Goal: Task Accomplishment & Management: Complete application form

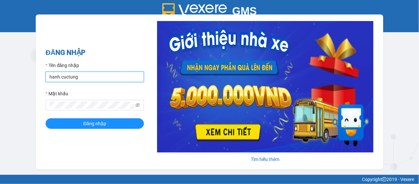
click at [74, 77] on input "hanh.cuctung" at bounding box center [95, 77] width 98 height 10
type input "lua.cuctunglimo"
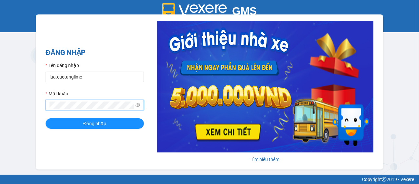
click at [46, 118] on button "Đăng nhập" at bounding box center [95, 123] width 98 height 10
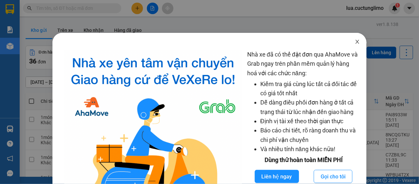
drag, startPoint x: 354, startPoint y: 37, endPoint x: 354, endPoint y: 55, distance: 18.0
click at [354, 37] on span "Close" at bounding box center [357, 42] width 18 height 18
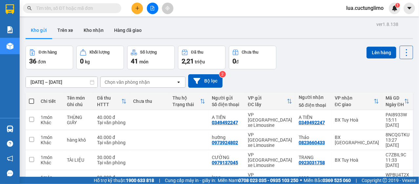
scroll to position [66, 0]
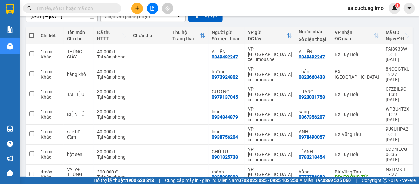
click at [73, 8] on input "text" at bounding box center [74, 8] width 77 height 7
click at [136, 10] on icon "plus" at bounding box center [137, 8] width 5 height 5
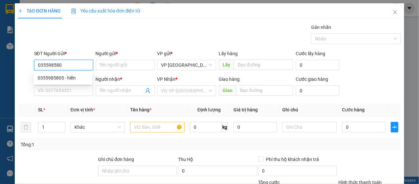
type input "0355985805"
click at [65, 73] on div "0355985805 - hiền" at bounding box center [63, 78] width 58 height 10
type input "hiền"
type input "0936410429"
type input "NHÂN"
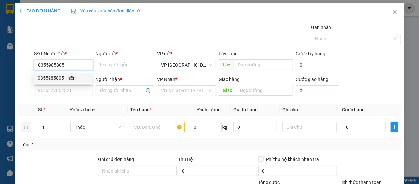
type input "BX BÀ RỊA"
type input "30.000"
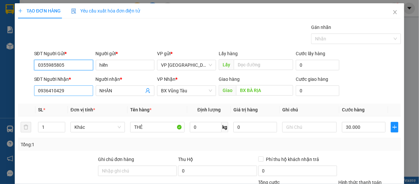
type input "0355985805"
click at [68, 90] on input "0936410429" at bounding box center [63, 90] width 59 height 10
type input "2"
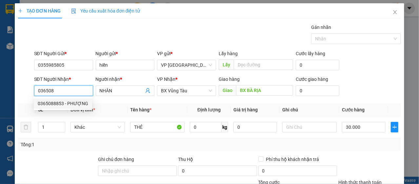
click at [70, 107] on div "0365088853 - PHƯỢNG" at bounding box center [63, 103] width 51 height 7
type input "0365088853"
type input "PHƯỢNG"
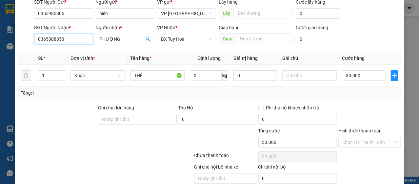
scroll to position [79, 0]
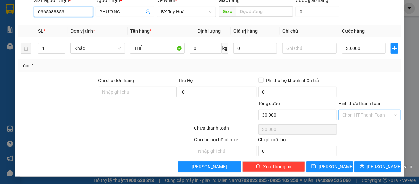
type input "0365088853"
click at [371, 113] on input "Hình thức thanh toán" at bounding box center [368, 115] width 50 height 10
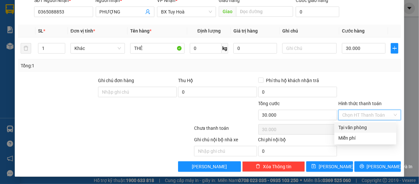
click at [368, 128] on div "Tại văn phòng" at bounding box center [366, 127] width 54 height 7
type input "0"
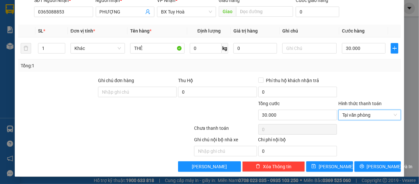
click at [367, 158] on div "Transit Pickup Surcharge Ids Transit Deliver Surcharge Ids Transit Deliver Surc…" at bounding box center [210, 58] width 384 height 227
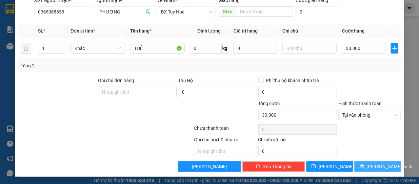
click at [368, 163] on span "[PERSON_NAME] và In" at bounding box center [390, 166] width 46 height 7
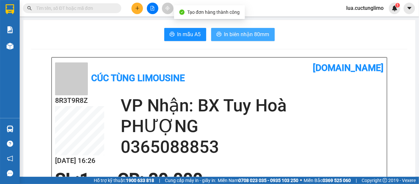
click at [261, 36] on span "In biên nhận 80mm" at bounding box center [246, 34] width 45 height 8
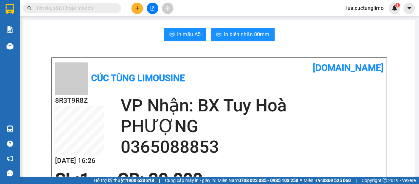
scroll to position [197, 0]
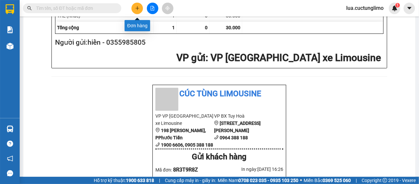
click at [141, 9] on button at bounding box center [137, 8] width 11 height 11
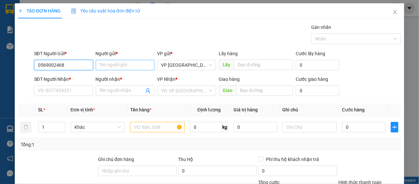
type input "0569002468"
click at [121, 65] on input "Người gửi *" at bounding box center [125, 65] width 59 height 10
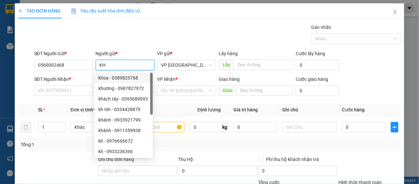
type input "KH"
click at [58, 84] on div "SĐT Người Nhận *" at bounding box center [63, 80] width 59 height 10
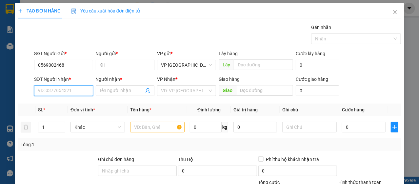
click at [58, 88] on input "SĐT Người Nhận *" at bounding box center [63, 90] width 59 height 10
type input "."
type input "0"
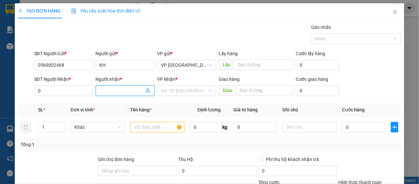
click at [107, 88] on input "Người nhận *" at bounding box center [122, 90] width 45 height 7
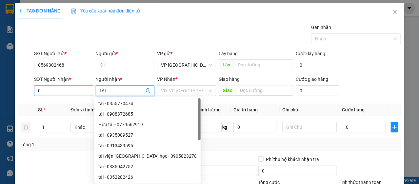
type input "TÀI"
click at [68, 89] on input "0" at bounding box center [63, 90] width 59 height 10
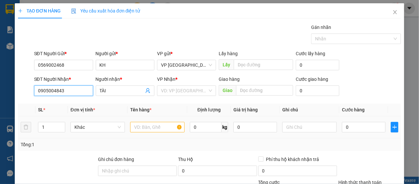
scroll to position [33, 0]
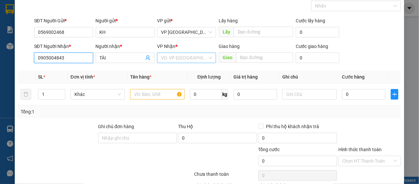
type input "0905004843"
click at [197, 54] on input "search" at bounding box center [184, 58] width 47 height 10
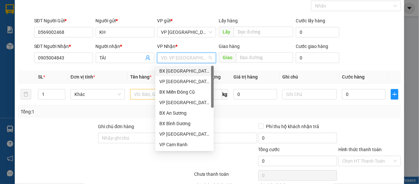
click at [176, 70] on div "BX [GEOGRAPHIC_DATA]" at bounding box center [184, 70] width 51 height 7
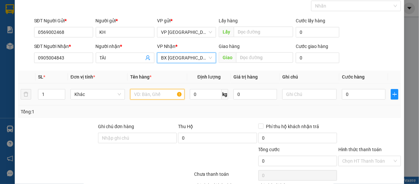
click at [154, 94] on input "text" at bounding box center [157, 94] width 54 height 10
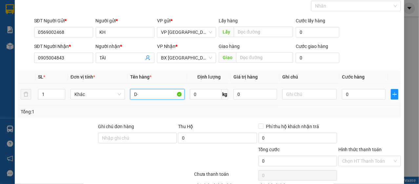
type input "D"
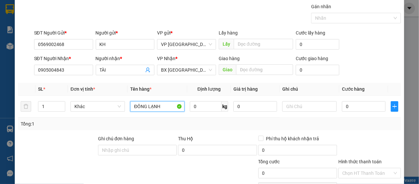
scroll to position [0, 0]
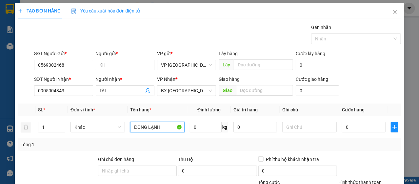
type input "ĐÔNG LẠNH"
click at [364, 130] on input "0" at bounding box center [364, 127] width 44 height 10
click at [365, 128] on input "0" at bounding box center [364, 127] width 44 height 10
type input "10"
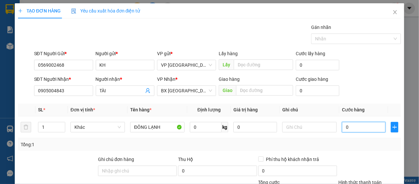
type input "10"
type input "150"
type input "1.500"
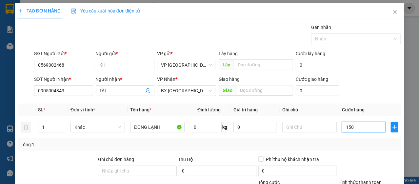
type input "1.500"
type input "15.000"
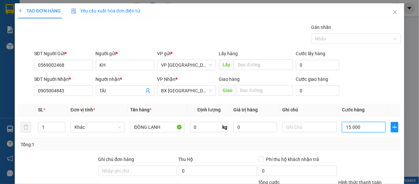
type input "150.000"
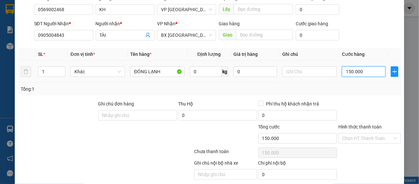
scroll to position [79, 0]
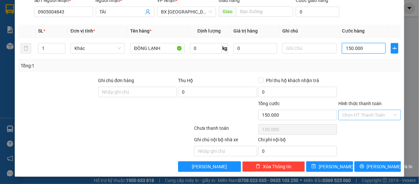
type input "150.000"
click at [343, 111] on input "Hình thức thanh toán" at bounding box center [368, 115] width 50 height 10
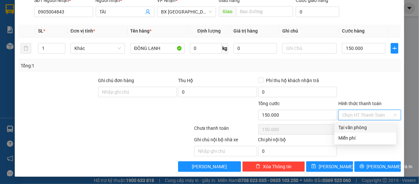
click at [352, 124] on div "Tại văn phòng" at bounding box center [366, 127] width 54 height 7
type input "0"
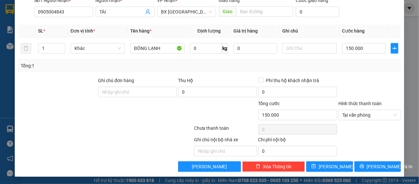
click at [380, 159] on div "Transit Pickup Surcharge Ids Transit Deliver Surcharge Ids Transit Deliver Surc…" at bounding box center [210, 58] width 384 height 227
click at [375, 167] on span "[PERSON_NAME] và In" at bounding box center [390, 166] width 46 height 7
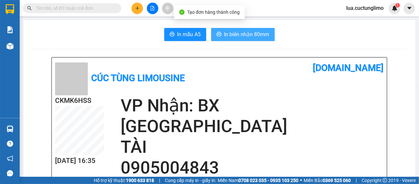
click at [237, 34] on span "In biên nhận 80mm" at bounding box center [246, 34] width 45 height 8
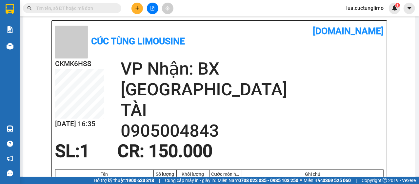
scroll to position [98, 0]
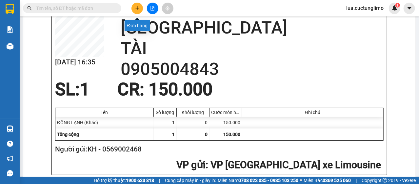
click at [139, 6] on icon "plus" at bounding box center [137, 8] width 5 height 5
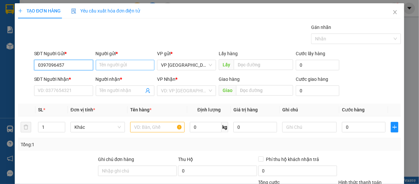
type input "0397096457"
click at [124, 65] on input "Người gửi *" at bounding box center [125, 65] width 59 height 10
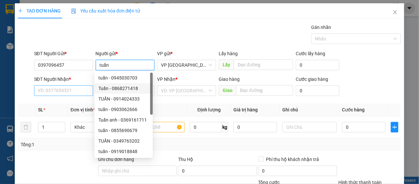
type input "tuấn"
click at [74, 86] on input "SĐT Người Nhận *" at bounding box center [63, 90] width 59 height 10
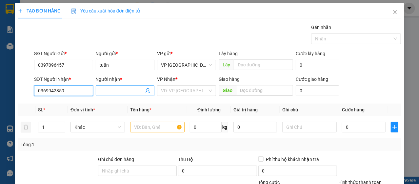
type input "0369942859"
click at [114, 92] on input "Người nhận *" at bounding box center [122, 90] width 45 height 7
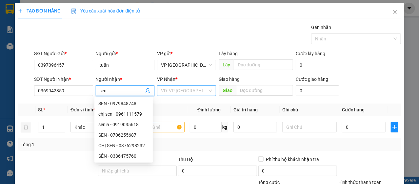
type input "sen"
click at [181, 92] on input "search" at bounding box center [184, 91] width 47 height 10
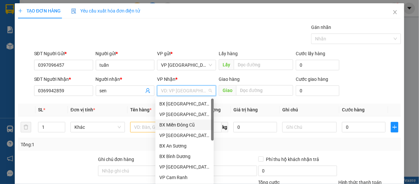
scroll to position [123, 0]
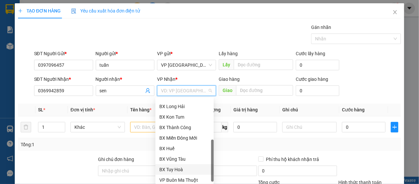
click at [179, 167] on div "BX Tuy Hoà" at bounding box center [184, 169] width 51 height 7
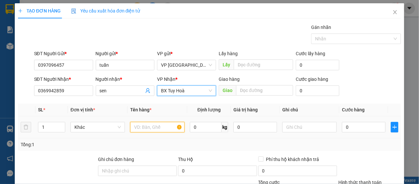
click at [144, 131] on input "text" at bounding box center [157, 127] width 54 height 10
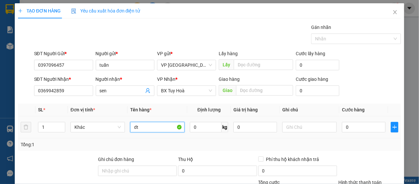
type input "d"
type input "f"
type input "gt"
click at [365, 131] on input "0" at bounding box center [364, 127] width 44 height 10
type input "3"
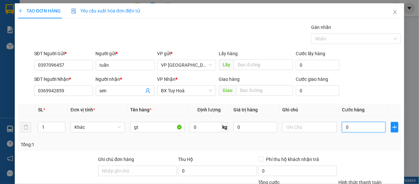
type input "3"
type input "30"
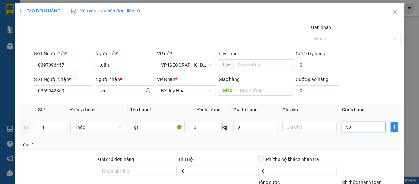
type input "300"
type input "3.000"
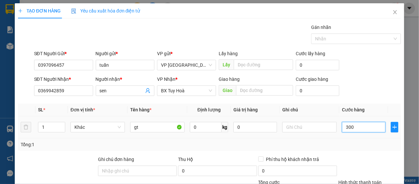
type input "3.000"
type input "30.000"
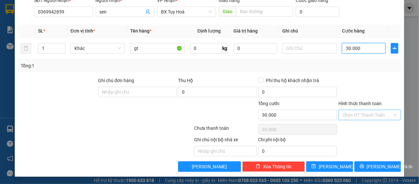
type input "30.000"
click at [365, 113] on input "Hình thức thanh toán" at bounding box center [368, 115] width 50 height 10
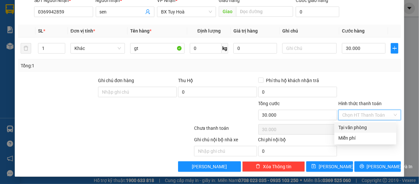
click at [361, 123] on div "Tại văn phòng" at bounding box center [366, 127] width 62 height 10
type input "0"
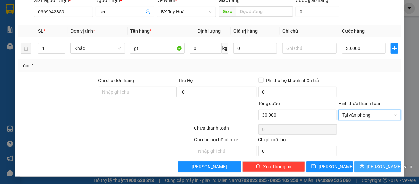
click at [370, 164] on span "[PERSON_NAME] và In" at bounding box center [390, 166] width 46 height 7
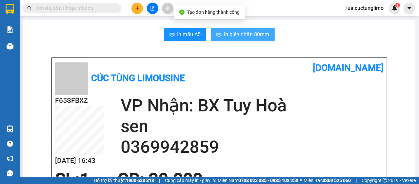
click at [256, 34] on span "In biên nhận 80mm" at bounding box center [246, 34] width 45 height 8
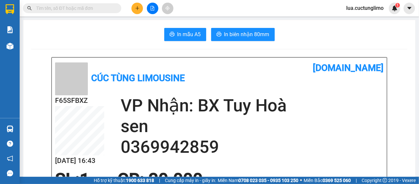
click at [139, 13] on button at bounding box center [137, 8] width 11 height 11
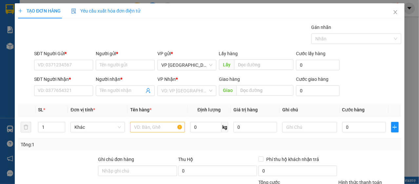
click at [139, 13] on span "Yêu cầu xuất hóa đơn điện tử" at bounding box center [105, 10] width 69 height 5
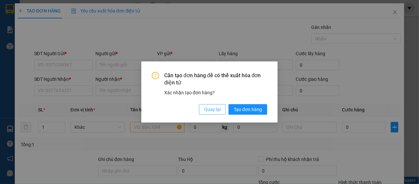
click at [212, 108] on span "Quay lại" at bounding box center [212, 109] width 16 height 7
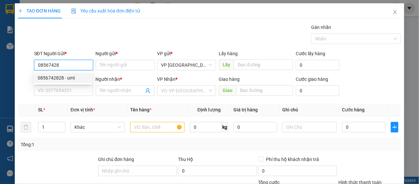
click at [73, 77] on div "0856742828 - umi" at bounding box center [63, 77] width 51 height 7
type input "0856742828"
type input "umi"
type input "0902702783"
type input "hệ"
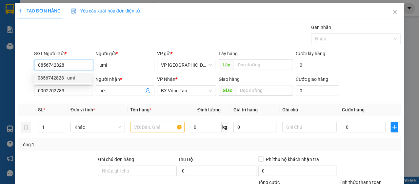
type input "80.000"
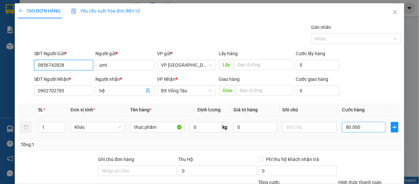
type input "0856742828"
click at [370, 127] on input "80.000" at bounding box center [364, 127] width 44 height 10
type input "1"
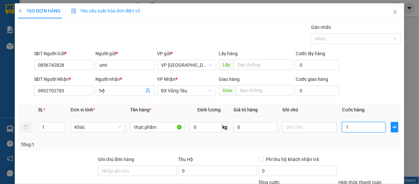
type input "10"
type input "100"
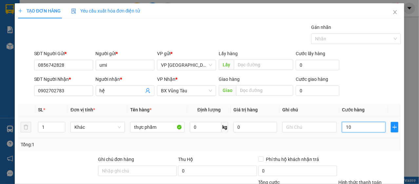
type input "100"
type input "1.000"
type input "10.000"
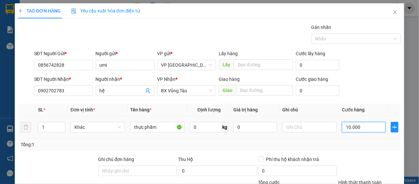
type input "10.000"
type input "100.000"
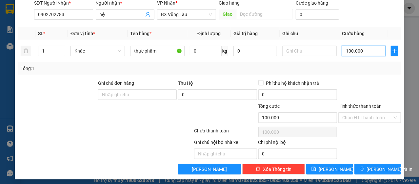
scroll to position [79, 0]
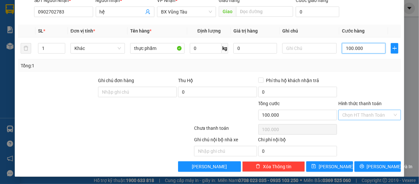
type input "100.000"
click at [367, 114] on input "Hình thức thanh toán" at bounding box center [368, 115] width 50 height 10
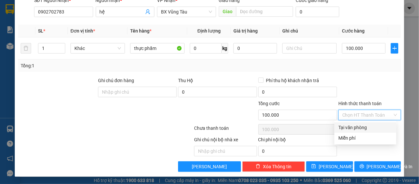
click at [366, 125] on div "Tại văn phòng" at bounding box center [366, 127] width 54 height 7
type input "0"
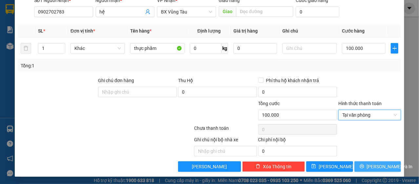
click at [373, 166] on span "[PERSON_NAME] và In" at bounding box center [390, 166] width 46 height 7
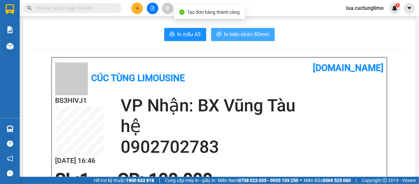
click at [246, 34] on span "In biên nhận 80mm" at bounding box center [246, 34] width 45 height 8
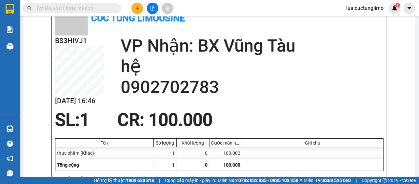
scroll to position [98, 0]
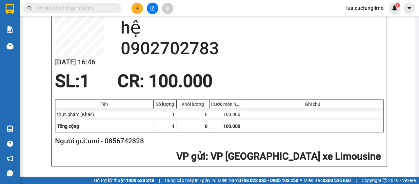
click at [139, 8] on icon "plus" at bounding box center [137, 8] width 4 height 0
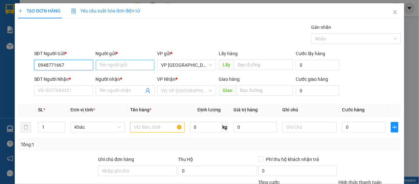
type input "0948771667"
click at [127, 63] on input "Người gửi *" at bounding box center [125, 65] width 59 height 10
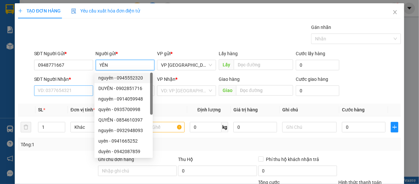
type input "YÊN"
click at [74, 89] on input "SĐT Người Nhận *" at bounding box center [63, 90] width 59 height 10
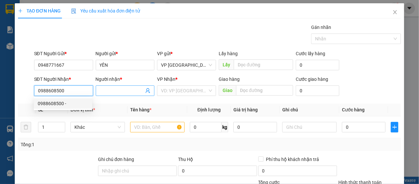
type input "0988608500"
click at [126, 89] on input "Người nhận *" at bounding box center [122, 90] width 45 height 7
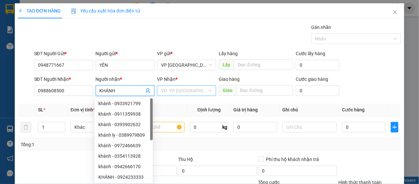
type input "KHÁNH"
click at [184, 88] on input "search" at bounding box center [184, 91] width 47 height 10
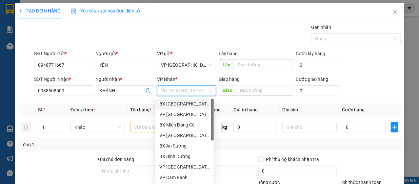
scroll to position [126, 0]
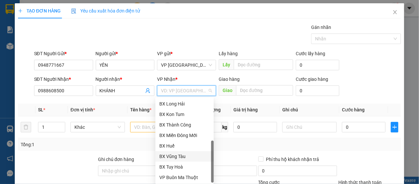
click at [194, 160] on div "BX Vũng Tàu" at bounding box center [185, 156] width 58 height 10
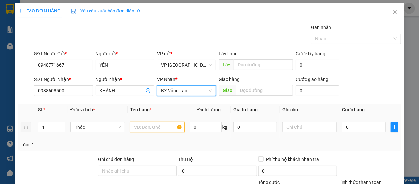
click at [155, 132] on input "text" at bounding box center [157, 127] width 54 height 10
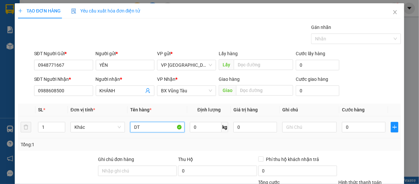
type input "D"
type input "F"
type input "GT"
click at [345, 138] on div "Tổng: 1" at bounding box center [210, 144] width 384 height 12
click at [347, 128] on input "0" at bounding box center [364, 127] width 44 height 10
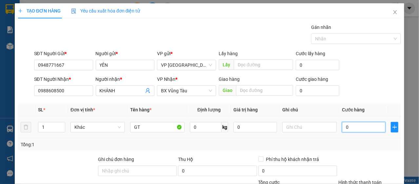
type input "4"
type input "40"
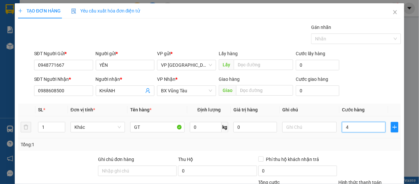
type input "40"
type input "400"
type input "4.000"
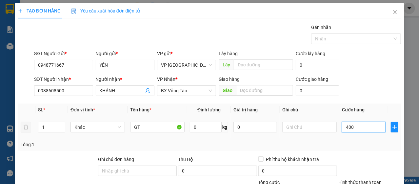
type input "4.000"
type input "40.000"
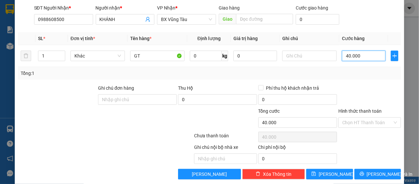
scroll to position [79, 0]
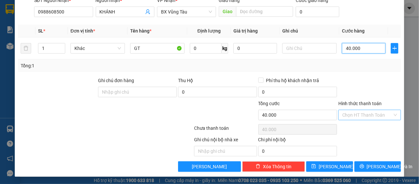
click at [392, 117] on div "Chọn HT Thanh Toán" at bounding box center [370, 115] width 63 height 10
type input "40.000"
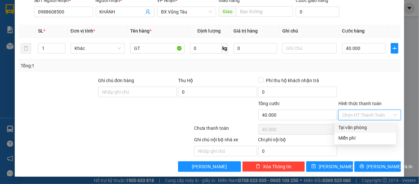
click at [376, 126] on div "Tại văn phòng" at bounding box center [366, 127] width 54 height 7
type input "0"
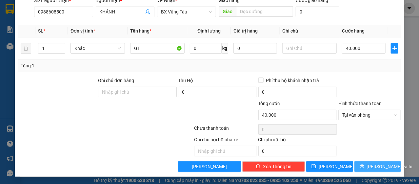
click at [377, 166] on span "[PERSON_NAME] và In" at bounding box center [390, 166] width 46 height 7
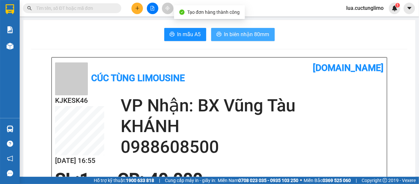
click at [260, 38] on span "In biên nhận 80mm" at bounding box center [246, 34] width 45 height 8
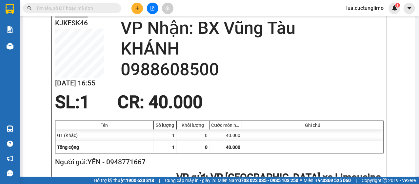
scroll to position [33, 0]
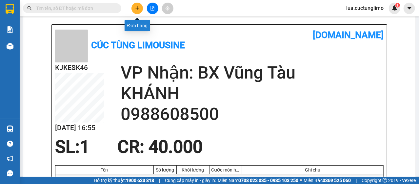
click at [140, 9] on button at bounding box center [137, 8] width 11 height 11
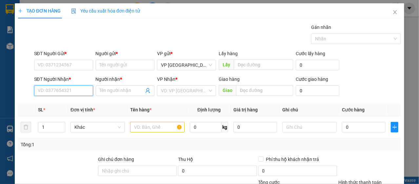
click at [72, 91] on input "SĐT Người Nhận *" at bounding box center [63, 90] width 59 height 10
type input "0987977939"
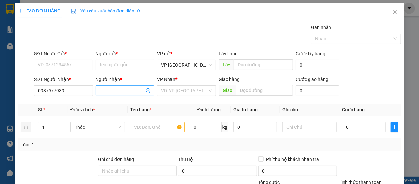
click at [113, 91] on input "Người nhận *" at bounding box center [122, 90] width 45 height 7
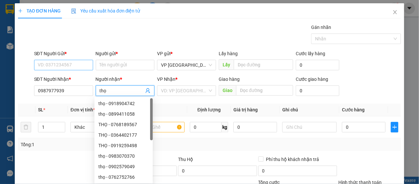
type input "thọ"
click at [77, 60] on input "SĐT Người Gửi *" at bounding box center [63, 65] width 59 height 10
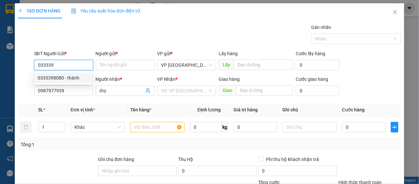
click at [80, 73] on div "0333398080 - thành" at bounding box center [63, 78] width 58 height 10
type input "0333398080"
type input "thành"
type input "200.000"
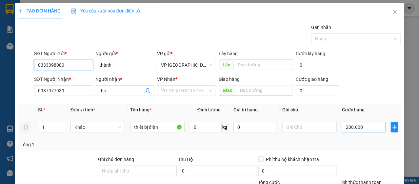
type input "0333398080"
click at [365, 130] on input "200.000" at bounding box center [364, 127] width 44 height 10
type input "3"
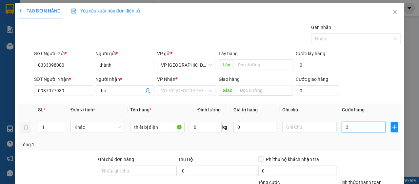
type input "30"
type input "300"
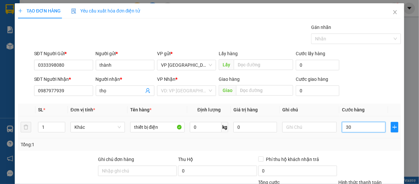
type input "300"
type input "3.000"
type input "30.000"
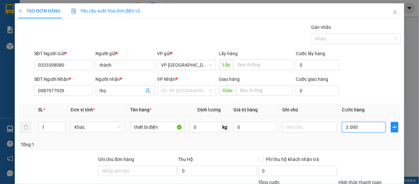
type input "30.000"
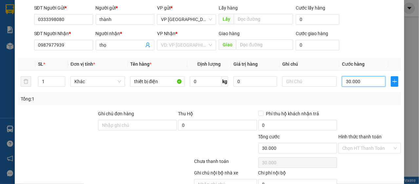
scroll to position [79, 0]
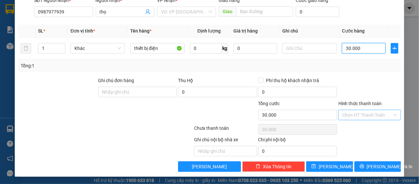
type input "30.000"
click at [362, 115] on input "Hình thức thanh toán" at bounding box center [368, 115] width 50 height 10
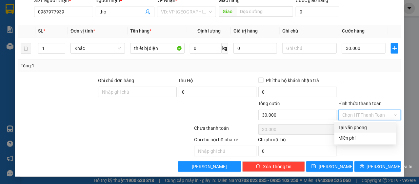
click at [364, 128] on div "Tại văn phòng" at bounding box center [366, 127] width 54 height 7
type input "0"
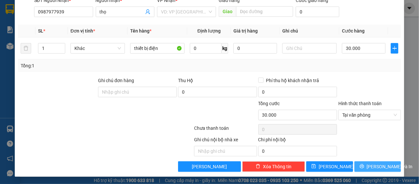
click at [372, 168] on span "[PERSON_NAME] và In" at bounding box center [390, 166] width 46 height 7
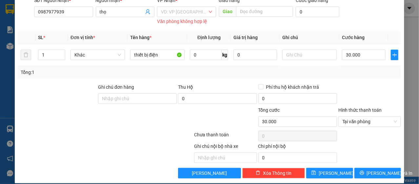
click at [194, 5] on div "VP Nhận *" at bounding box center [186, 2] width 59 height 10
click at [191, 7] on input "search" at bounding box center [184, 12] width 47 height 10
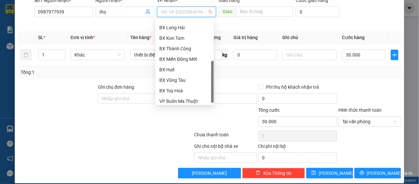
scroll to position [126, 0]
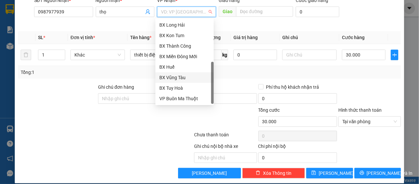
click at [198, 73] on div "BX Vũng Tàu" at bounding box center [185, 77] width 58 height 10
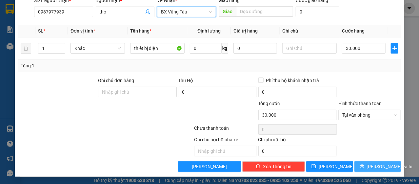
click at [367, 166] on button "[PERSON_NAME] và In" at bounding box center [378, 166] width 47 height 10
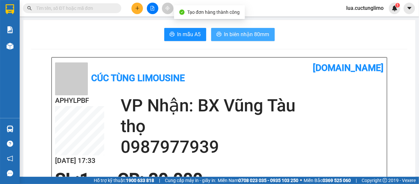
click at [225, 34] on span "In biên nhận 80mm" at bounding box center [246, 34] width 45 height 8
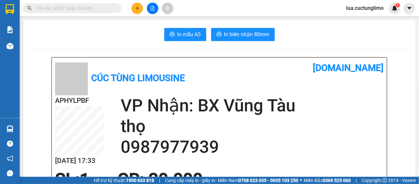
click at [141, 10] on button at bounding box center [137, 8] width 11 height 11
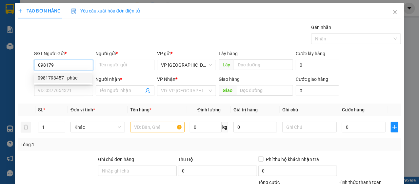
click at [55, 76] on div "0981793457 - phúc" at bounding box center [63, 77] width 51 height 7
type input "0981793457"
type input "phúc"
type input "0825740111"
type input "huy"
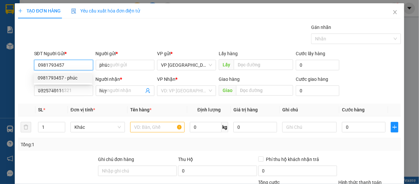
type input "40.000"
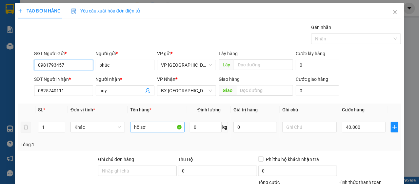
type input "0981793457"
click at [145, 126] on input "hồ sơ" at bounding box center [157, 127] width 54 height 10
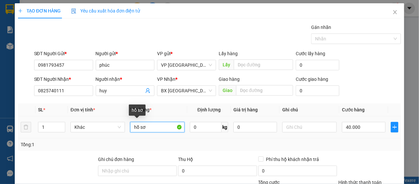
click at [145, 126] on input "hồ sơ" at bounding box center [157, 127] width 54 height 10
type input "mẫu thí nghiệm"
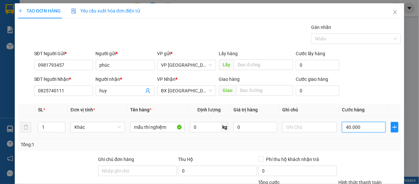
click at [346, 125] on input "40.000" at bounding box center [364, 127] width 44 height 10
type input "8"
type input "80"
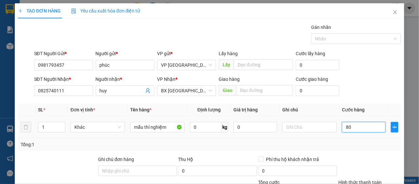
type input "800"
type input "8.000"
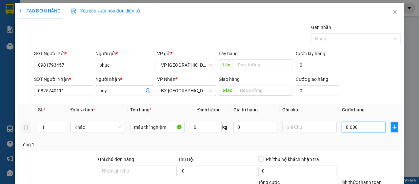
type input "80.000"
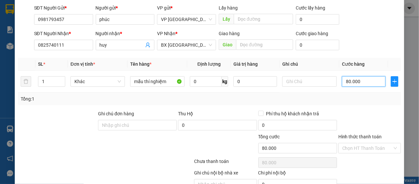
scroll to position [66, 0]
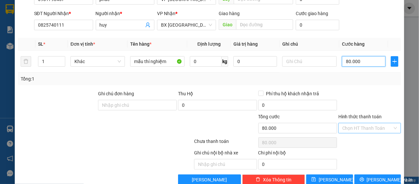
type input "80.000"
click at [362, 123] on input "Hình thức thanh toán" at bounding box center [368, 128] width 50 height 10
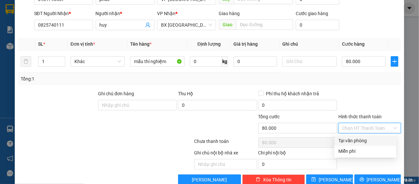
click at [357, 139] on div "Tại văn phòng" at bounding box center [366, 140] width 54 height 7
type input "0"
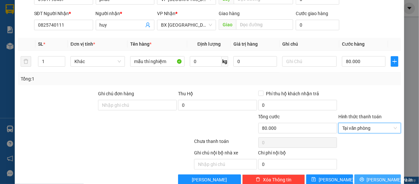
click at [366, 179] on button "[PERSON_NAME] và In" at bounding box center [378, 179] width 47 height 10
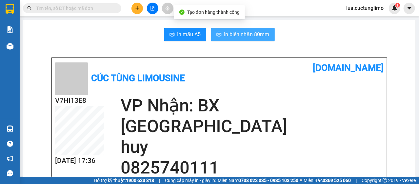
click at [226, 35] on span "In biên nhận 80mm" at bounding box center [246, 34] width 45 height 8
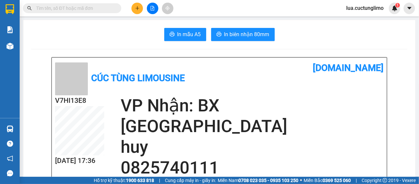
click at [137, 8] on icon "plus" at bounding box center [137, 8] width 5 height 5
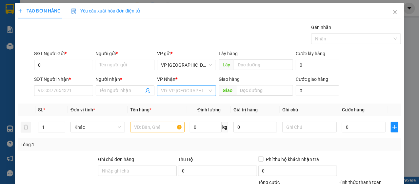
click at [166, 87] on input "search" at bounding box center [184, 91] width 47 height 10
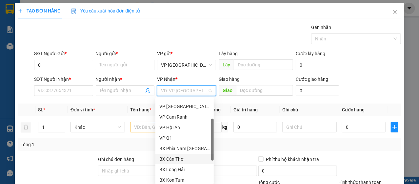
scroll to position [93, 0]
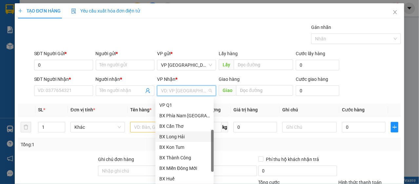
click at [190, 134] on div "BX Long Hải" at bounding box center [184, 136] width 51 height 7
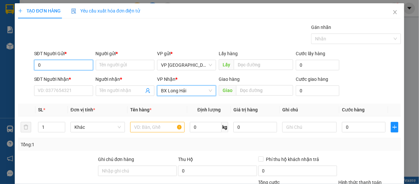
click at [74, 66] on input "0" at bounding box center [63, 65] width 59 height 10
type input "0908746703"
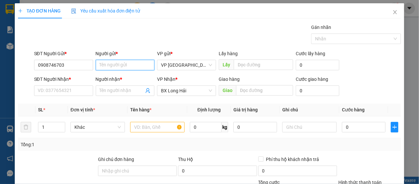
click at [106, 67] on input "Người gửi *" at bounding box center [125, 65] width 59 height 10
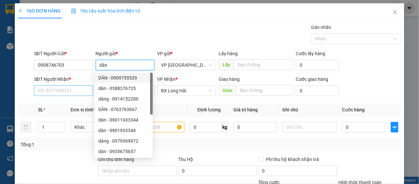
type input "dân"
click at [71, 94] on input "SĐT Người Nhận *" at bounding box center [63, 90] width 59 height 10
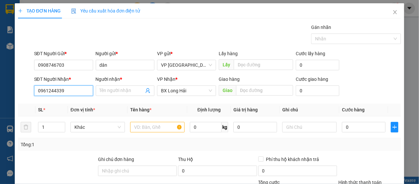
type input "0961244339"
